Goal: Task Accomplishment & Management: Manage account settings

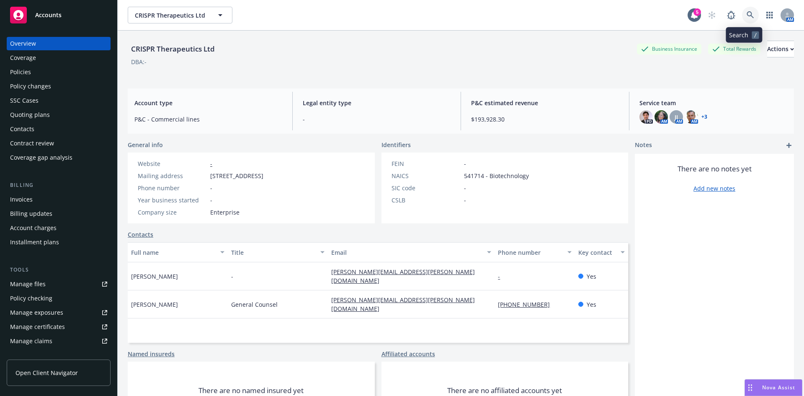
click at [747, 12] on icon at bounding box center [751, 15] width 8 height 8
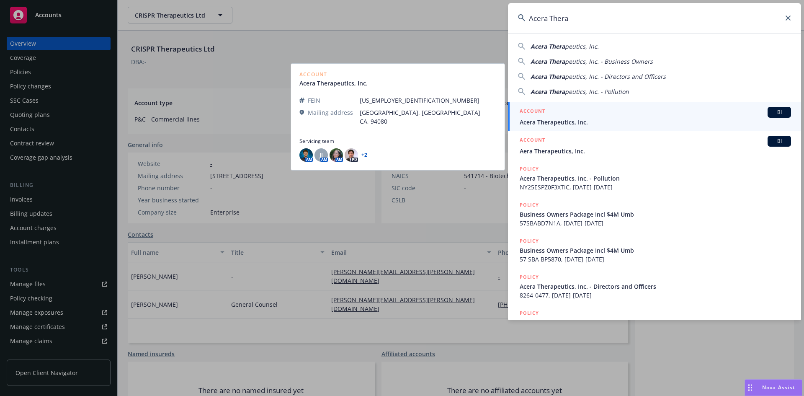
type input "Acera Thera"
click at [573, 120] on span "Acera Therapeutics, Inc." at bounding box center [655, 122] width 271 height 9
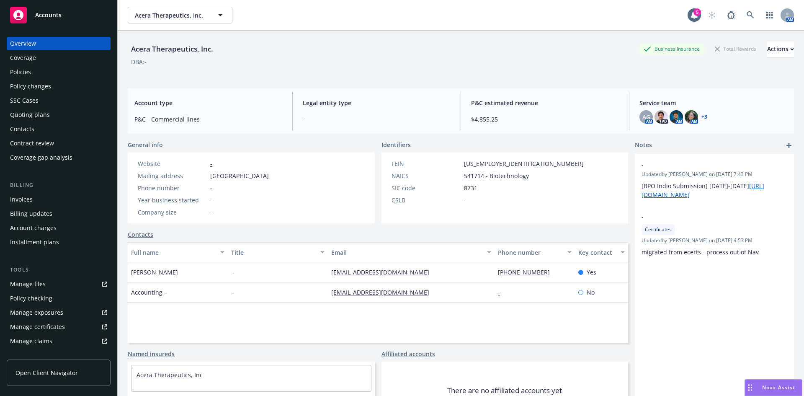
click at [23, 69] on div "Policies" at bounding box center [20, 71] width 21 height 13
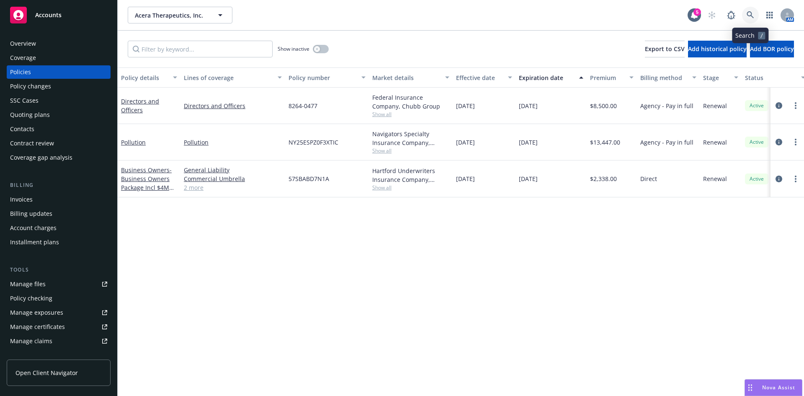
click at [748, 14] on icon at bounding box center [751, 15] width 8 height 8
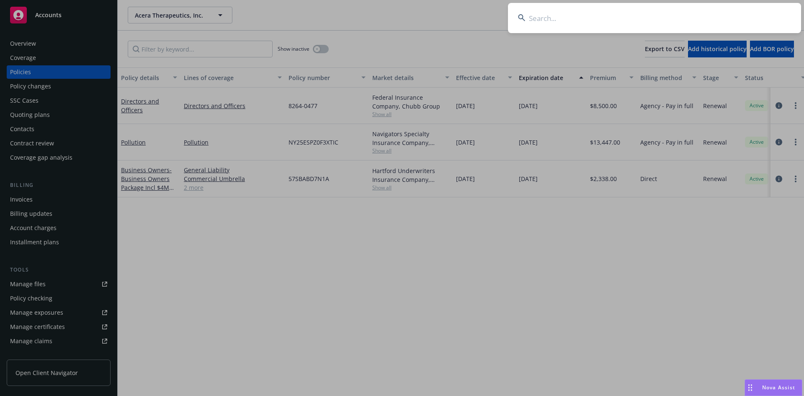
click at [584, 20] on input at bounding box center [654, 18] width 293 height 30
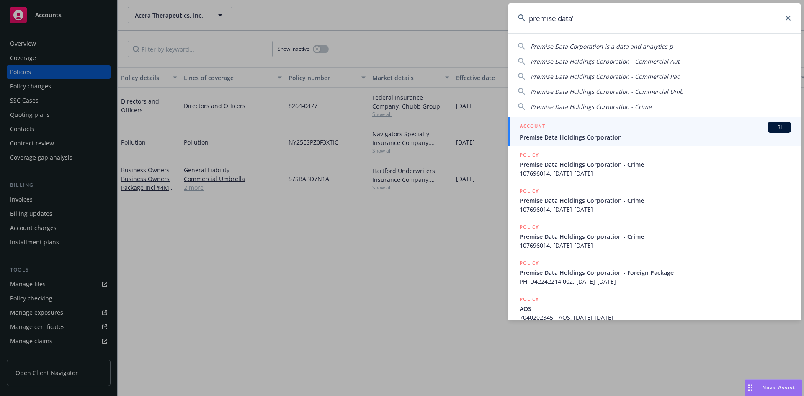
type input "premise data"
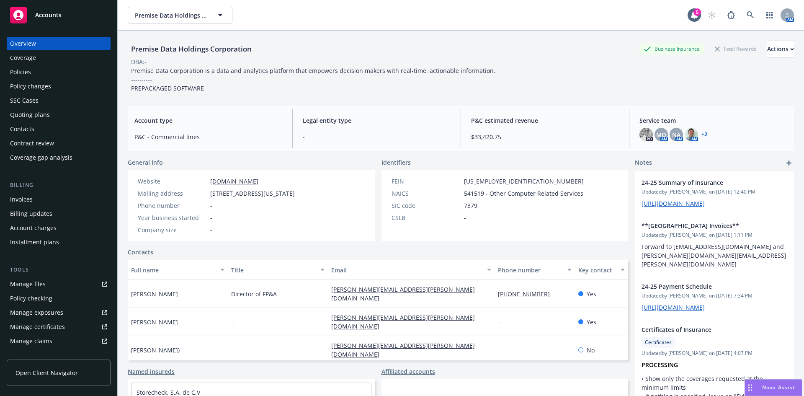
click at [28, 85] on div "Policy changes" at bounding box center [30, 86] width 41 height 13
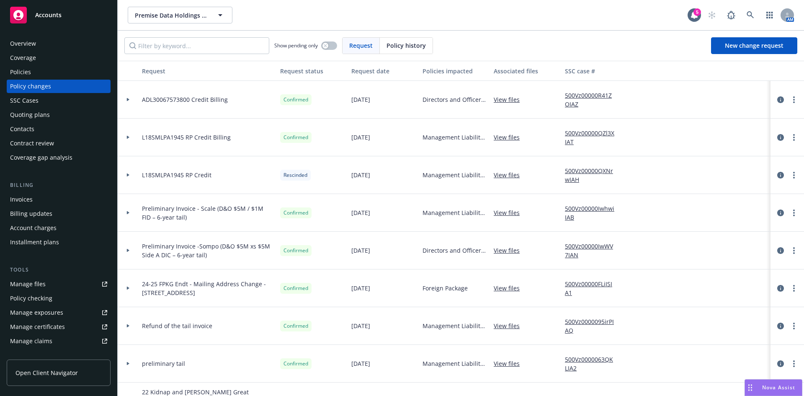
click at [22, 204] on div "Invoices" at bounding box center [21, 199] width 23 height 13
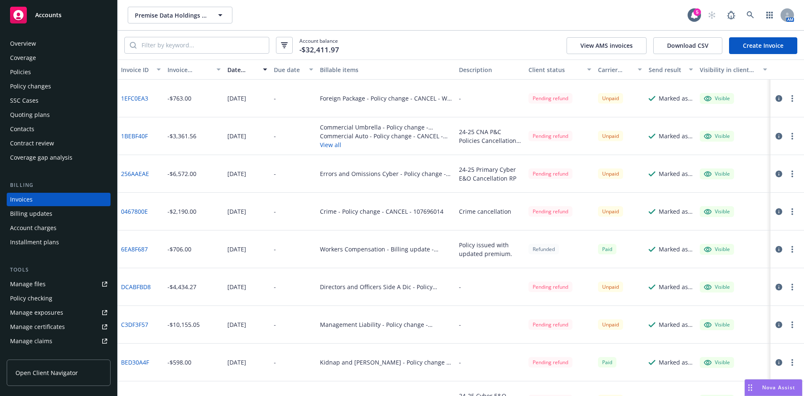
click at [335, 147] on button "View all" at bounding box center [386, 144] width 132 height 9
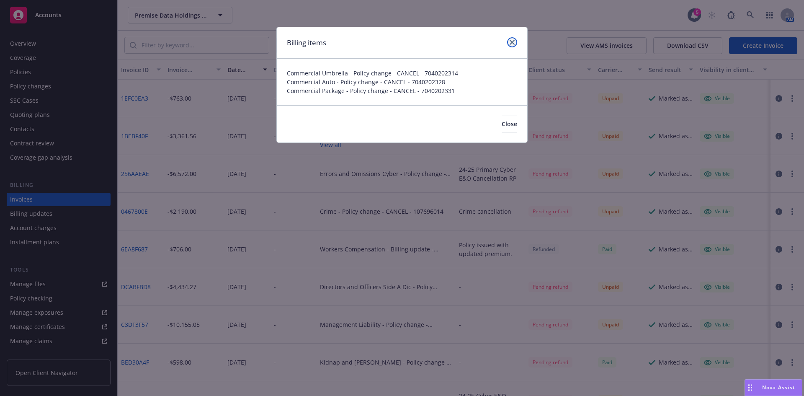
click at [515, 41] on link "close" at bounding box center [512, 42] width 10 height 10
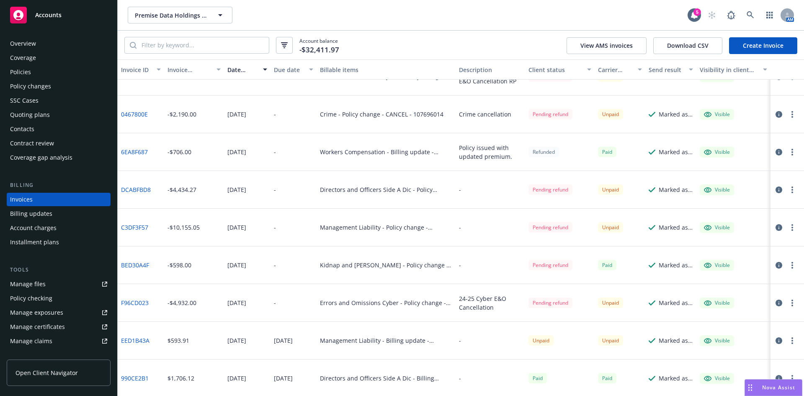
scroll to position [144, 0]
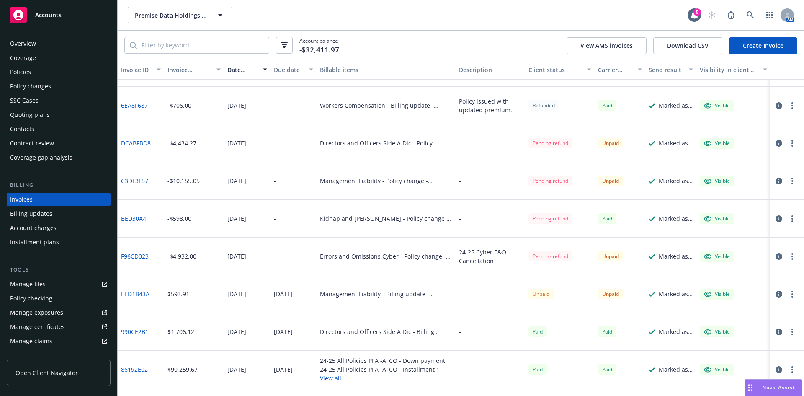
click at [121, 181] on link "C3DF3F57" at bounding box center [134, 180] width 27 height 9
click at [36, 86] on div "Policy changes" at bounding box center [30, 86] width 41 height 13
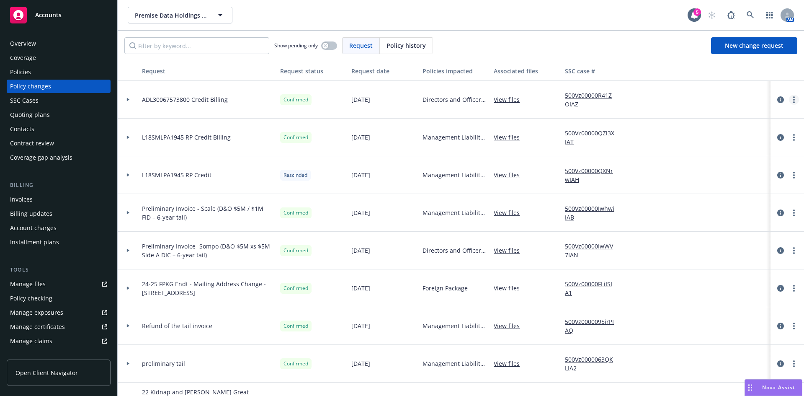
click at [793, 100] on icon "more" at bounding box center [794, 99] width 2 height 7
click at [401, 45] on span "Policy history" at bounding box center [406, 45] width 39 height 9
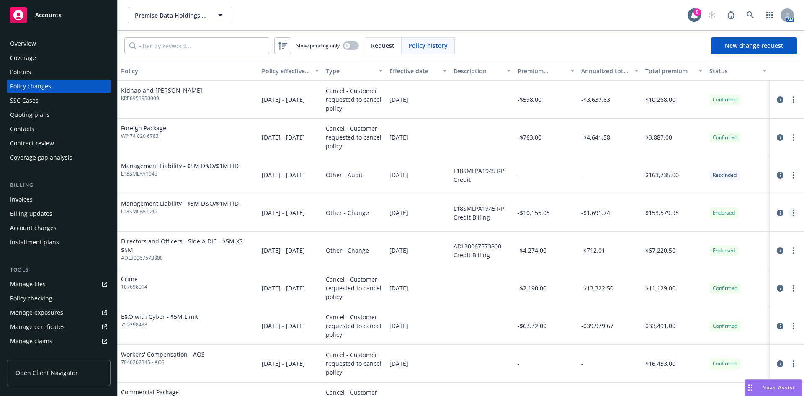
click at [789, 210] on link "more" at bounding box center [794, 213] width 10 height 10
click at [688, 283] on link "Edit billing info" at bounding box center [721, 280] width 144 height 17
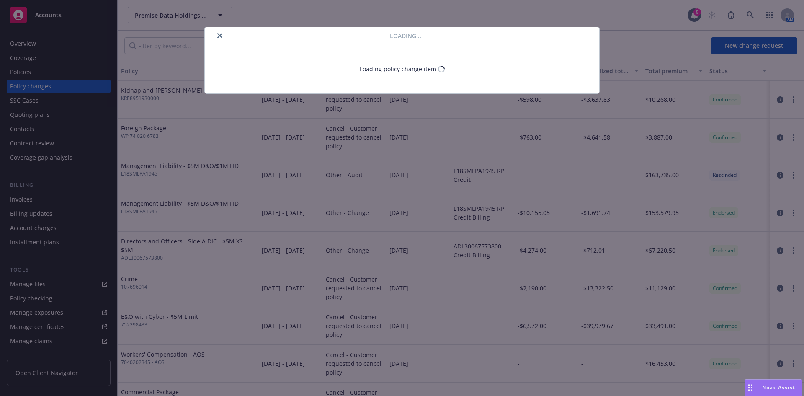
select select "NY"
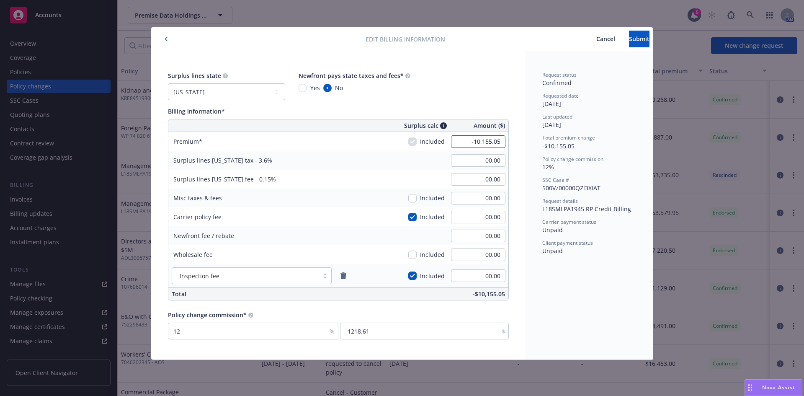
click at [494, 137] on input "-10,155.05" at bounding box center [478, 141] width 54 height 13
type input "-9,788.00"
type input "-352.37"
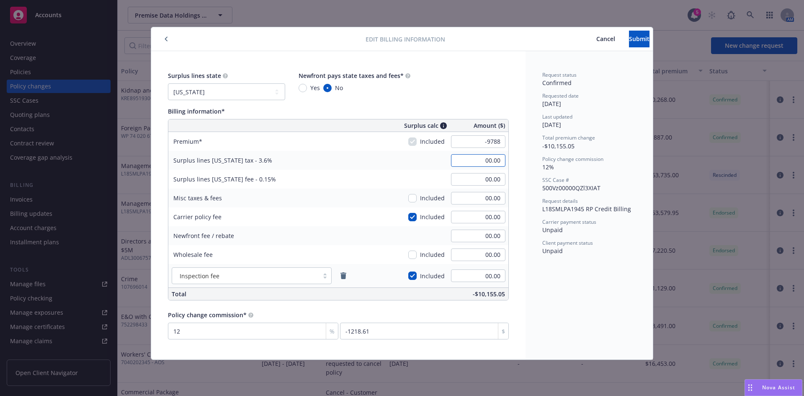
type input "-14.68"
type input "-1174.56"
click at [492, 160] on input "-352.37" at bounding box center [478, 160] width 54 height 13
click at [495, 182] on input "-14.68" at bounding box center [478, 179] width 54 height 13
click at [633, 41] on span "Submit" at bounding box center [639, 39] width 21 height 8
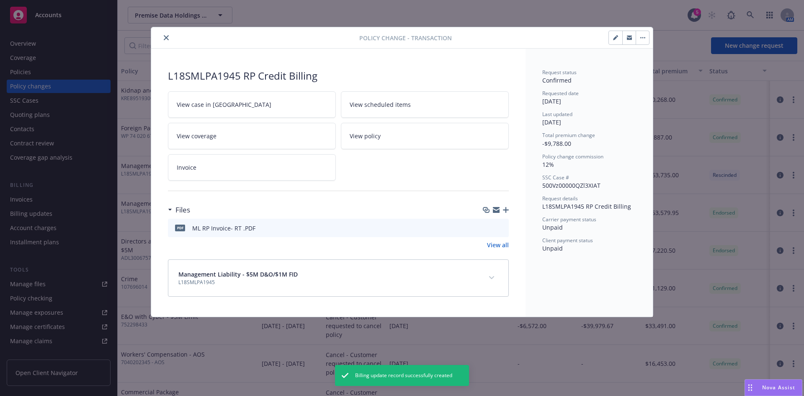
click at [164, 37] on icon "close" at bounding box center [166, 37] width 5 height 5
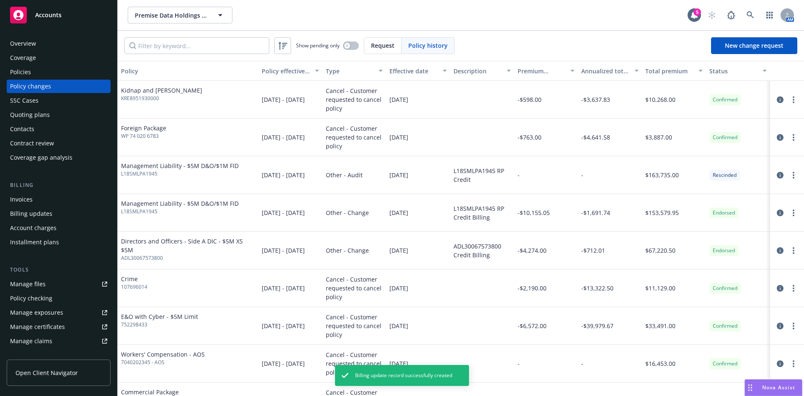
click at [47, 202] on div "Invoices" at bounding box center [58, 199] width 97 height 13
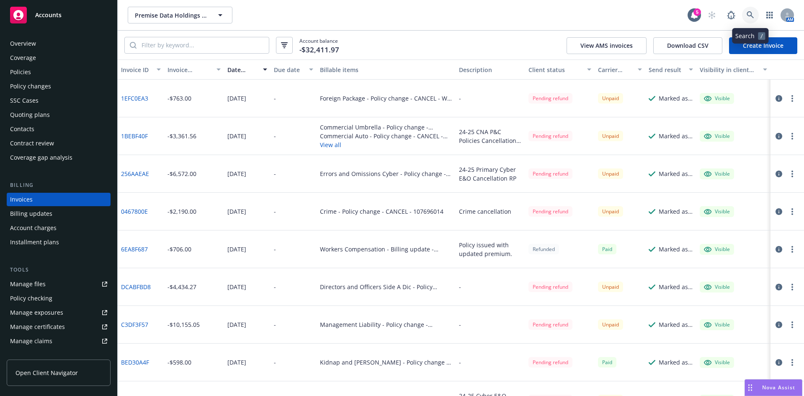
click at [750, 13] on icon at bounding box center [751, 15] width 8 height 8
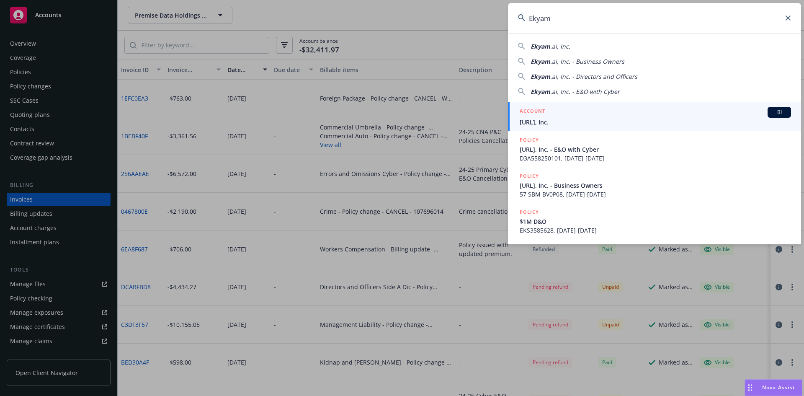
type input "Ekyam"
click at [549, 121] on span "[URL], Inc." at bounding box center [655, 122] width 271 height 9
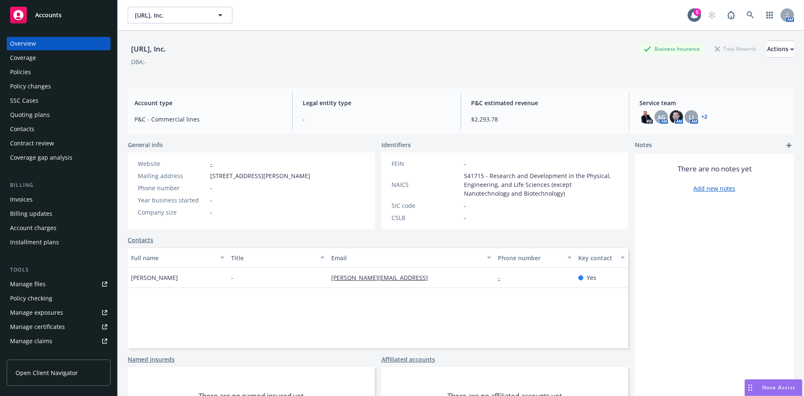
click at [22, 70] on div "Policies" at bounding box center [20, 71] width 21 height 13
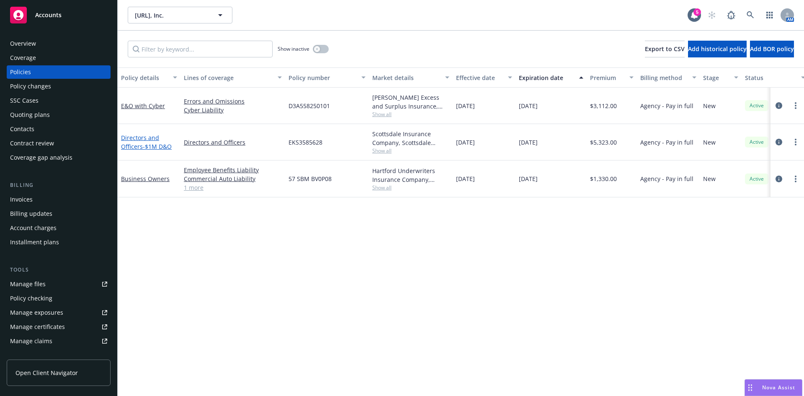
click at [141, 146] on link "Directors and Officers - $1M D&O" at bounding box center [146, 142] width 51 height 17
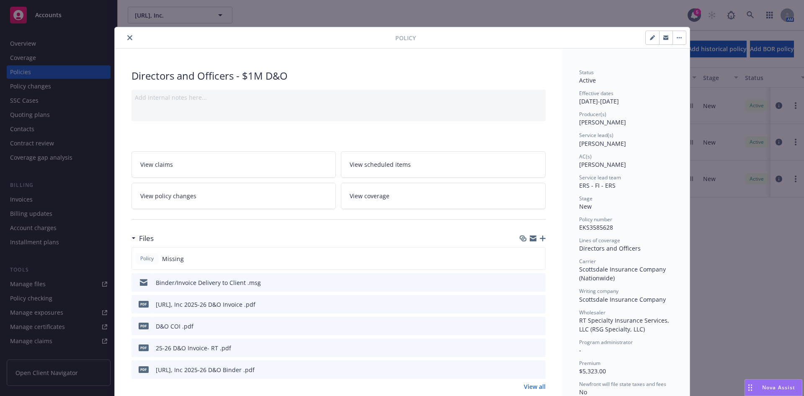
click at [127, 38] on icon "close" at bounding box center [129, 37] width 5 height 5
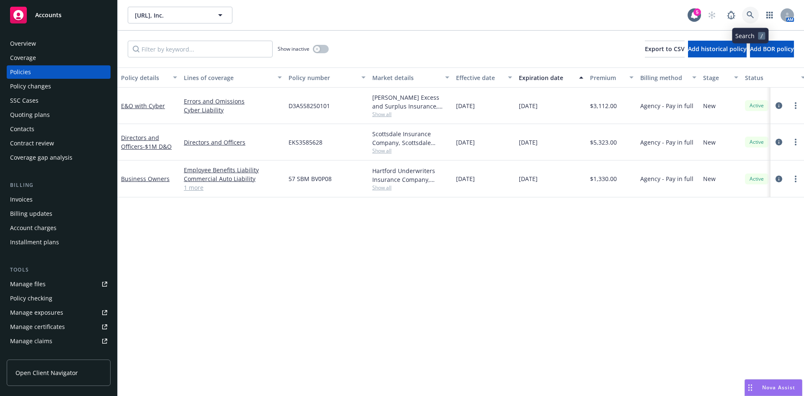
click at [745, 11] on link at bounding box center [750, 15] width 17 height 17
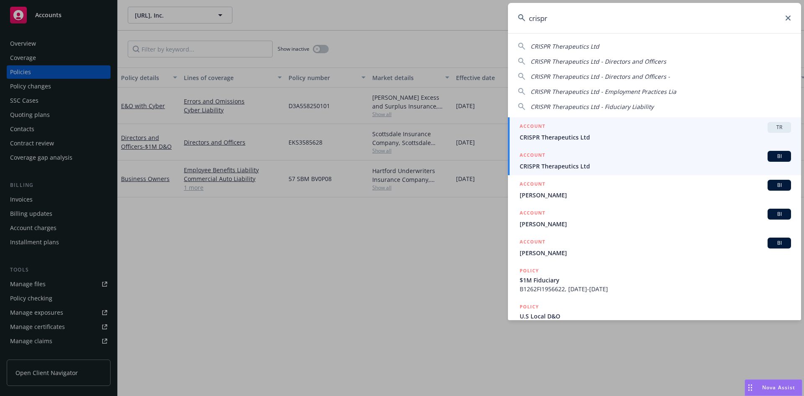
type input "crispr"
click at [574, 160] on div "ACCOUNT BI" at bounding box center [655, 156] width 271 height 11
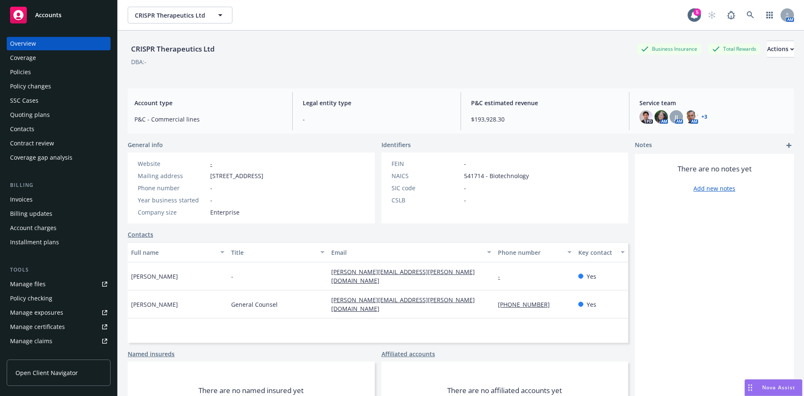
click at [21, 78] on div "Policies" at bounding box center [20, 71] width 21 height 13
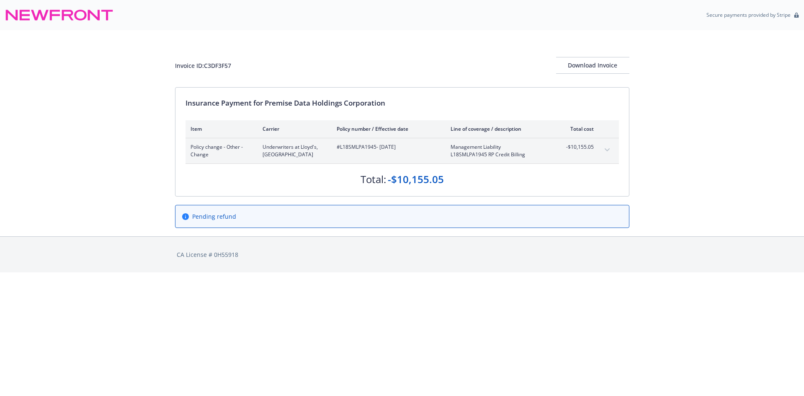
click at [607, 149] on icon "expand content" at bounding box center [607, 149] width 5 height 3
